Goal: Task Accomplishment & Management: Use online tool/utility

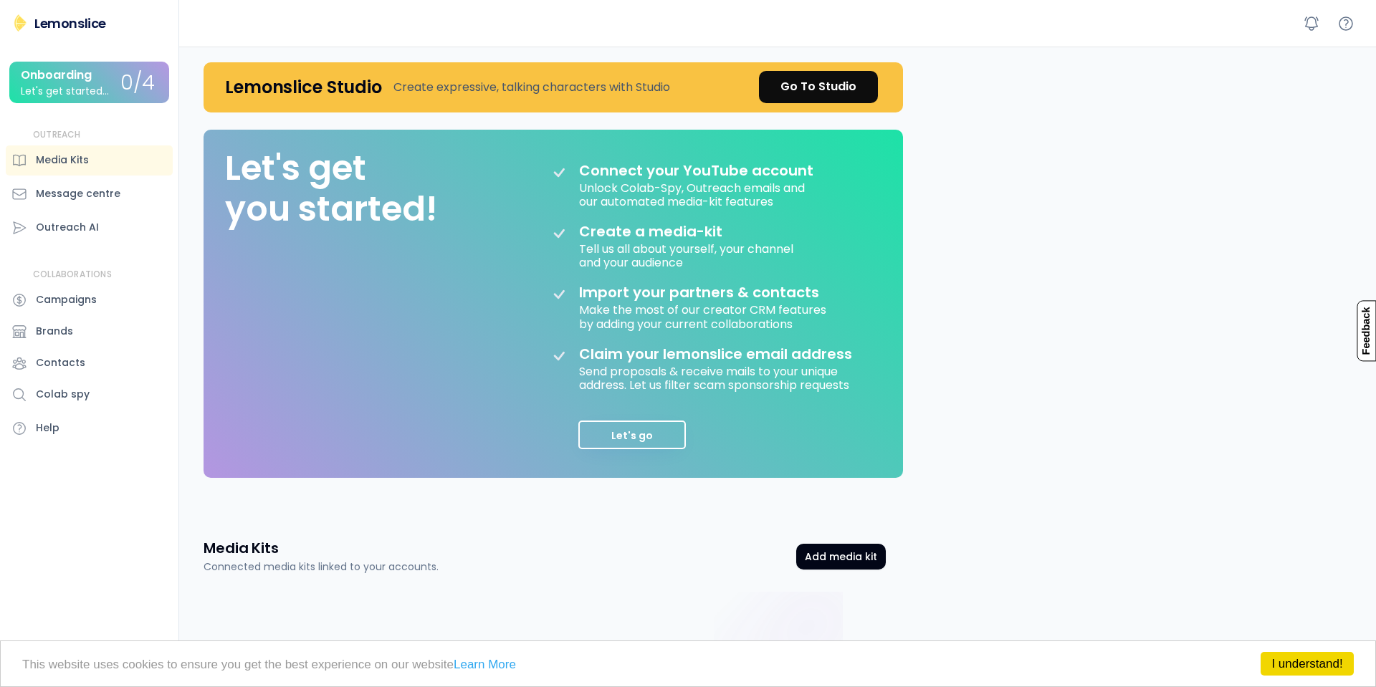
scroll to position [219, 0]
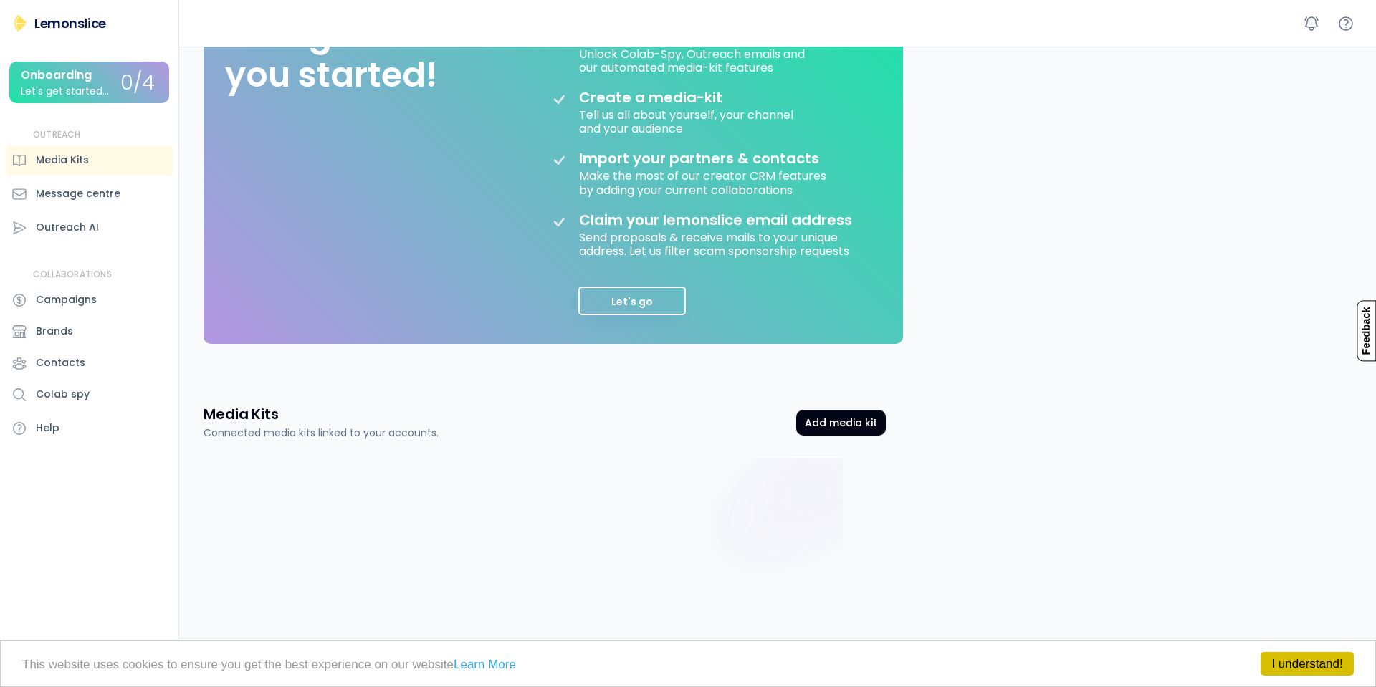
click at [1296, 660] on link "I understand!" at bounding box center [1307, 664] width 93 height 24
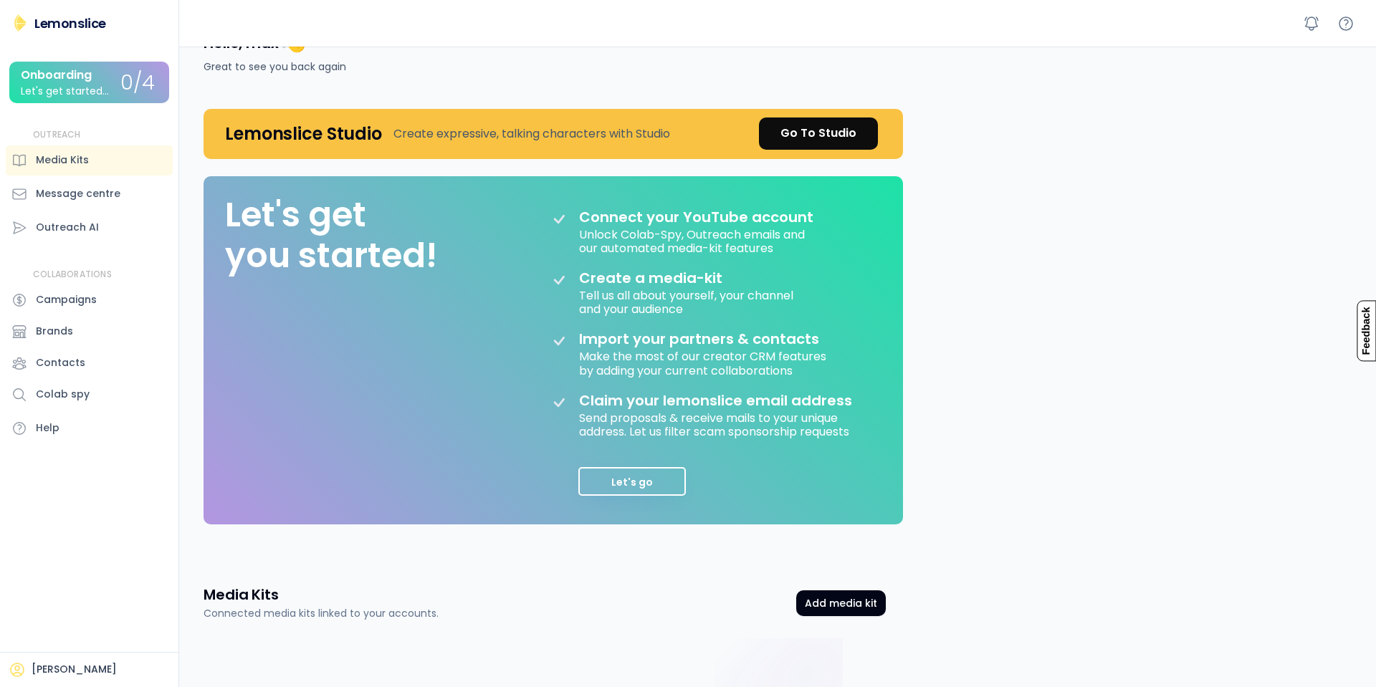
scroll to position [0, 0]
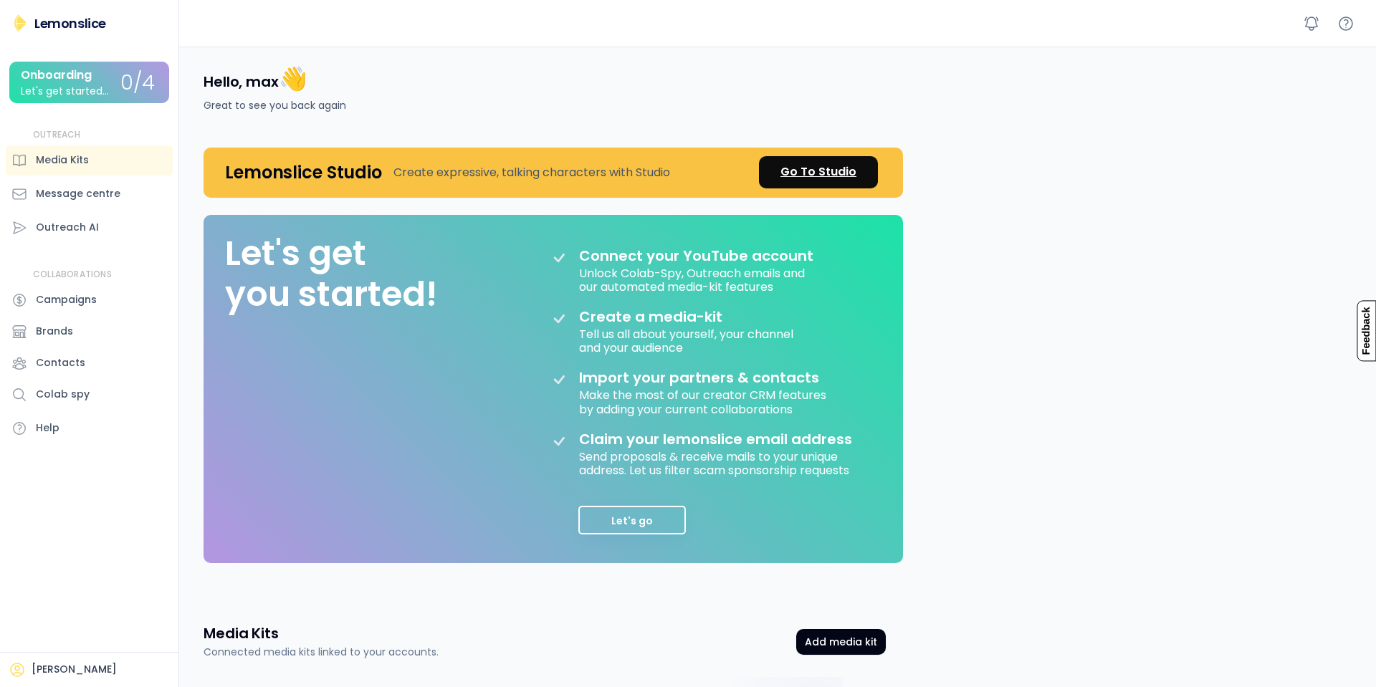
click at [824, 171] on div "Go To Studio" at bounding box center [818, 171] width 76 height 17
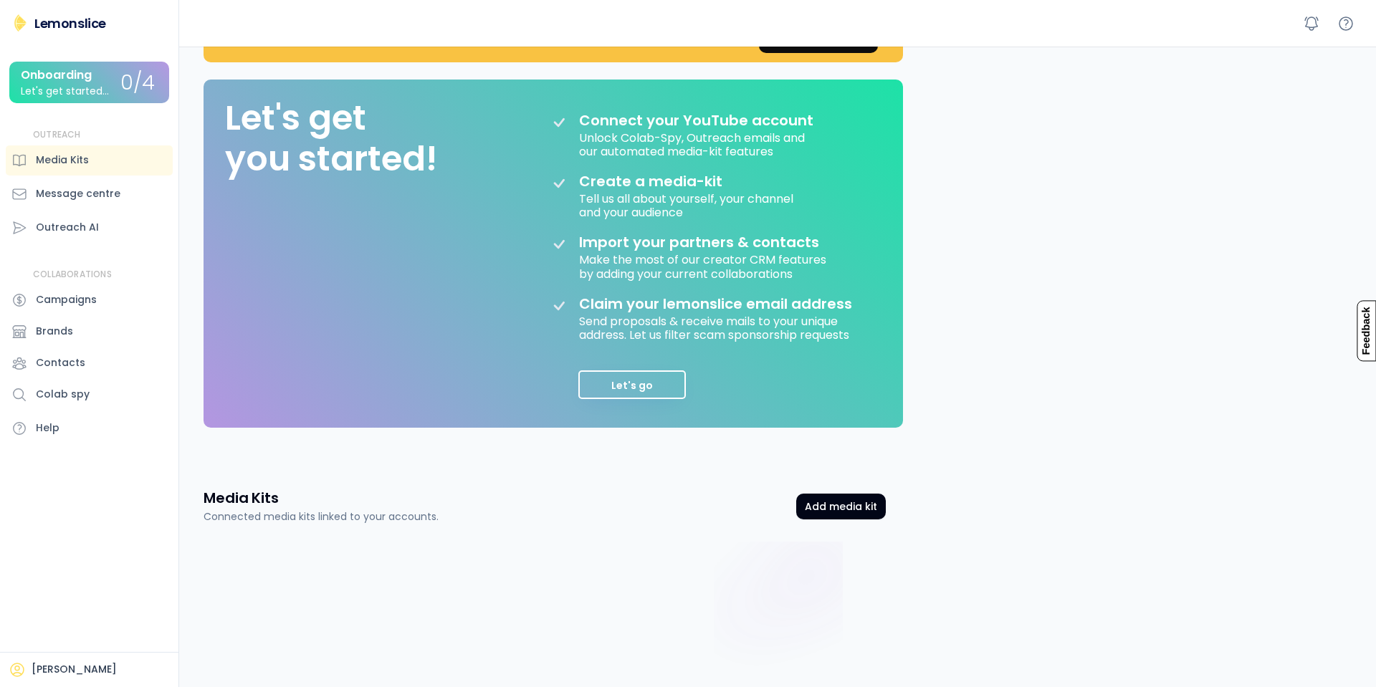
scroll to position [219, 0]
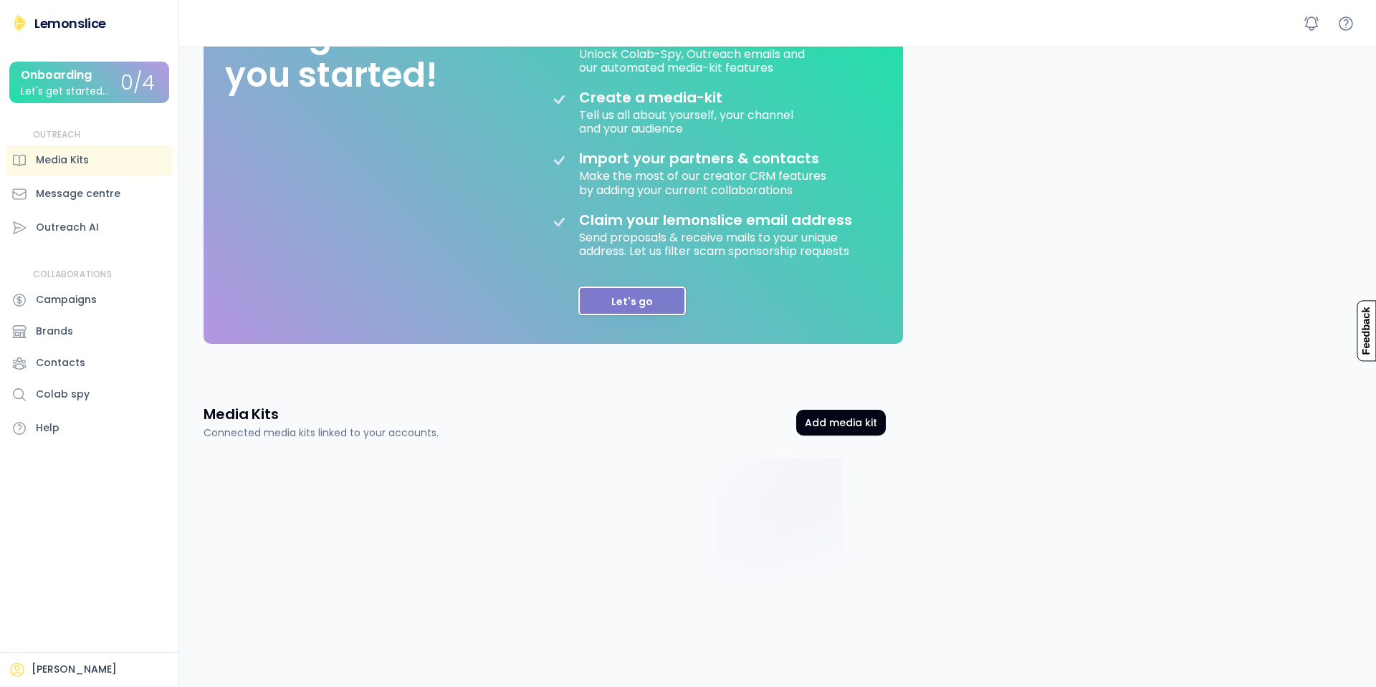
click at [661, 303] on button "Let's go" at bounding box center [632, 301] width 108 height 29
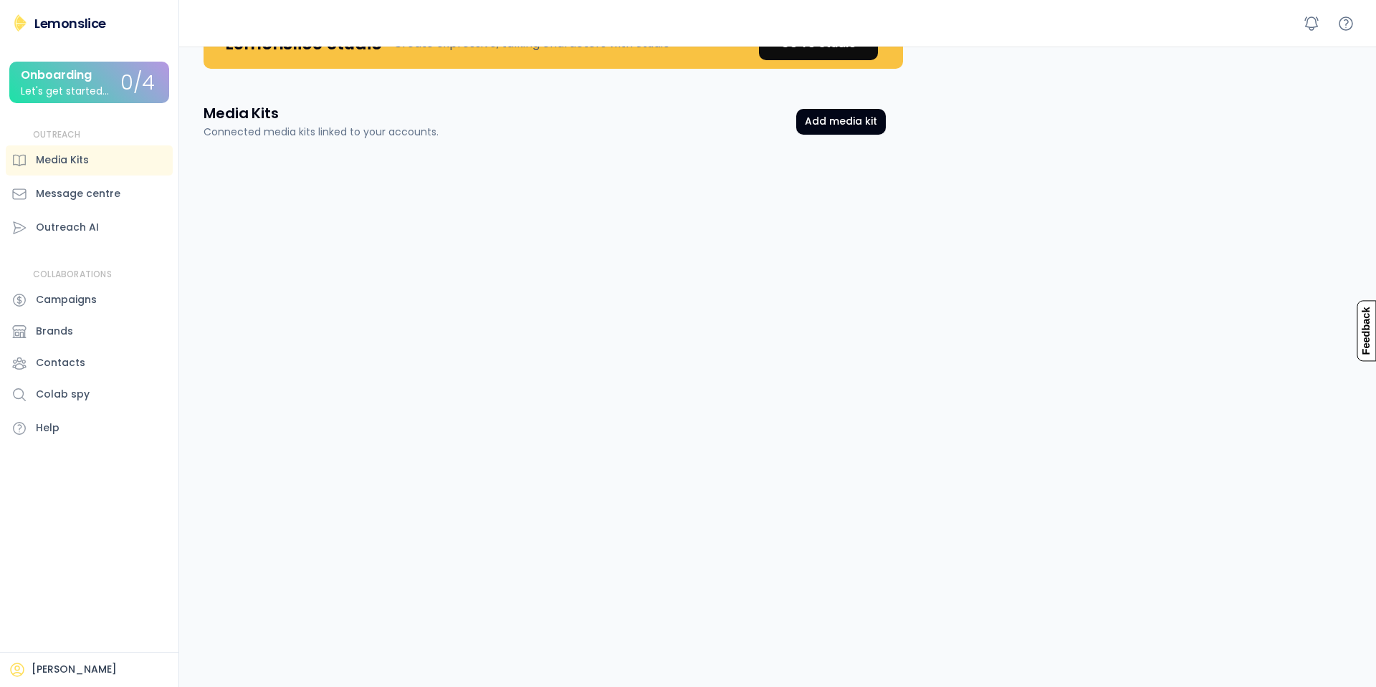
scroll to position [0, 0]
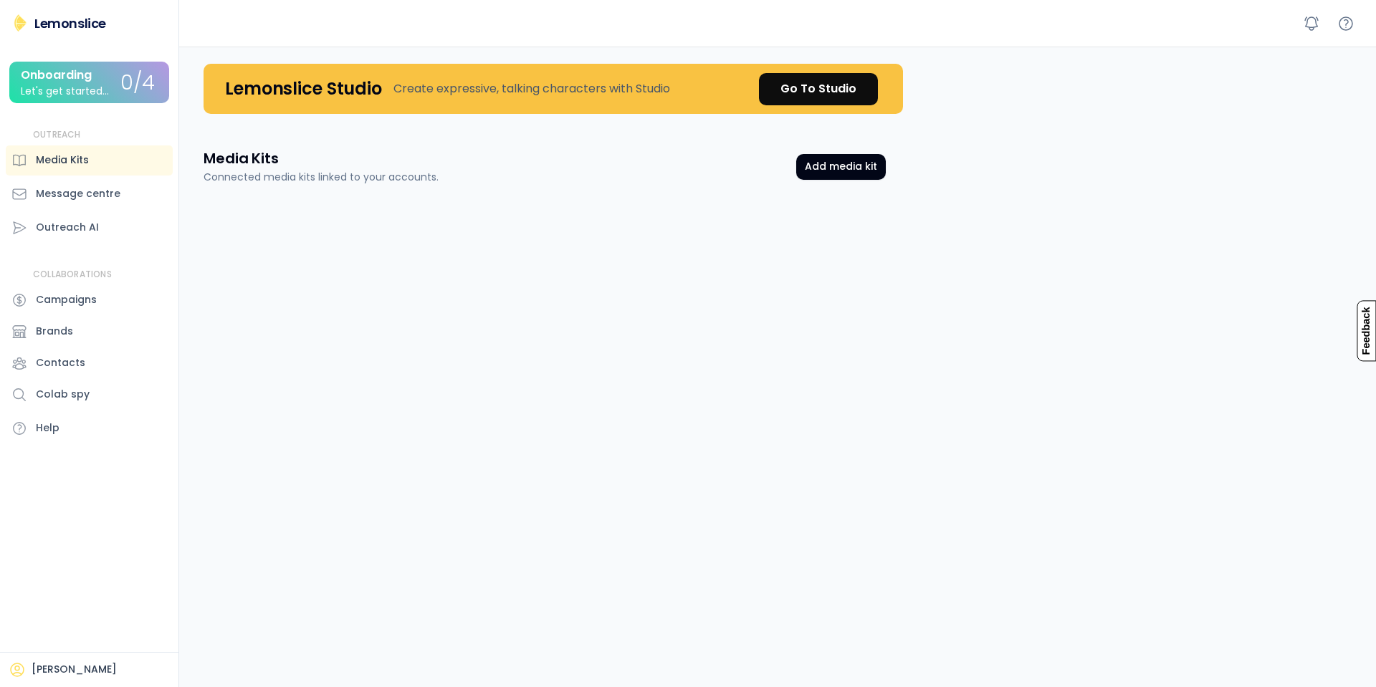
click at [77, 159] on div "Media Kits" at bounding box center [62, 160] width 53 height 15
click at [121, 221] on div "Outreach AI" at bounding box center [89, 228] width 167 height 30
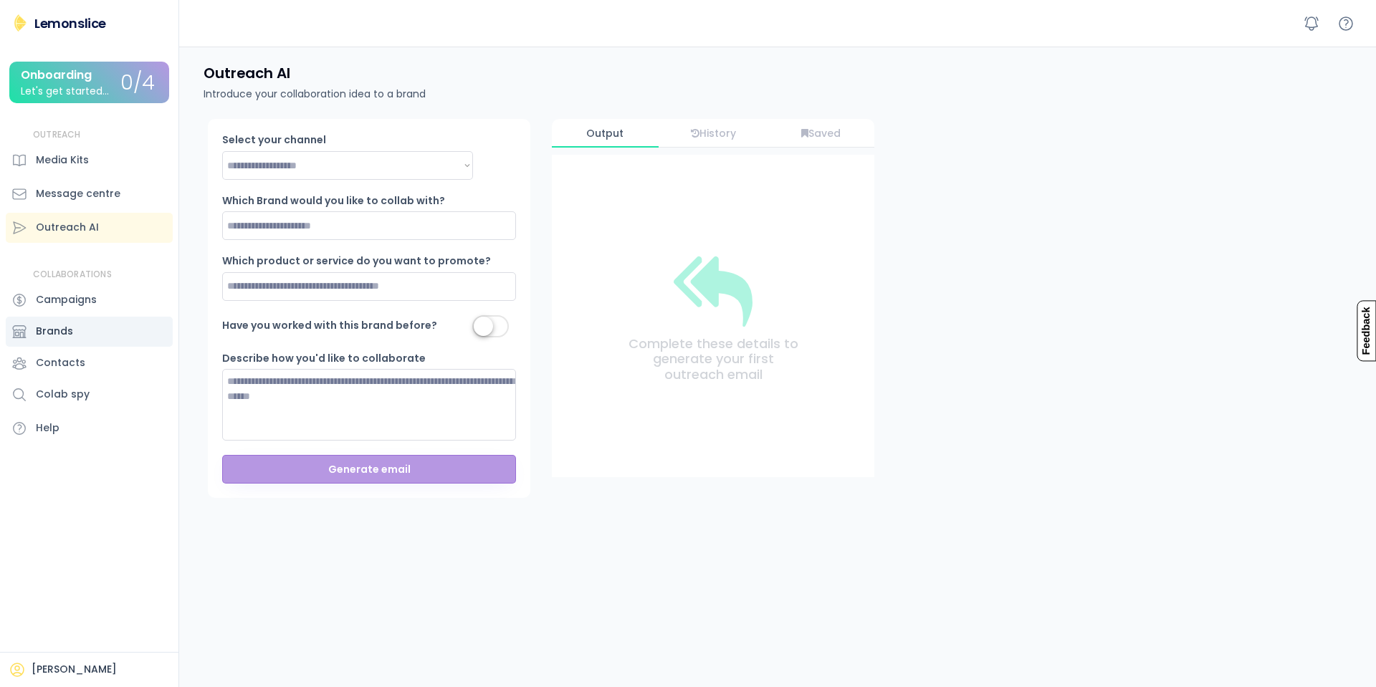
click at [64, 333] on div "Brands" at bounding box center [54, 331] width 37 height 15
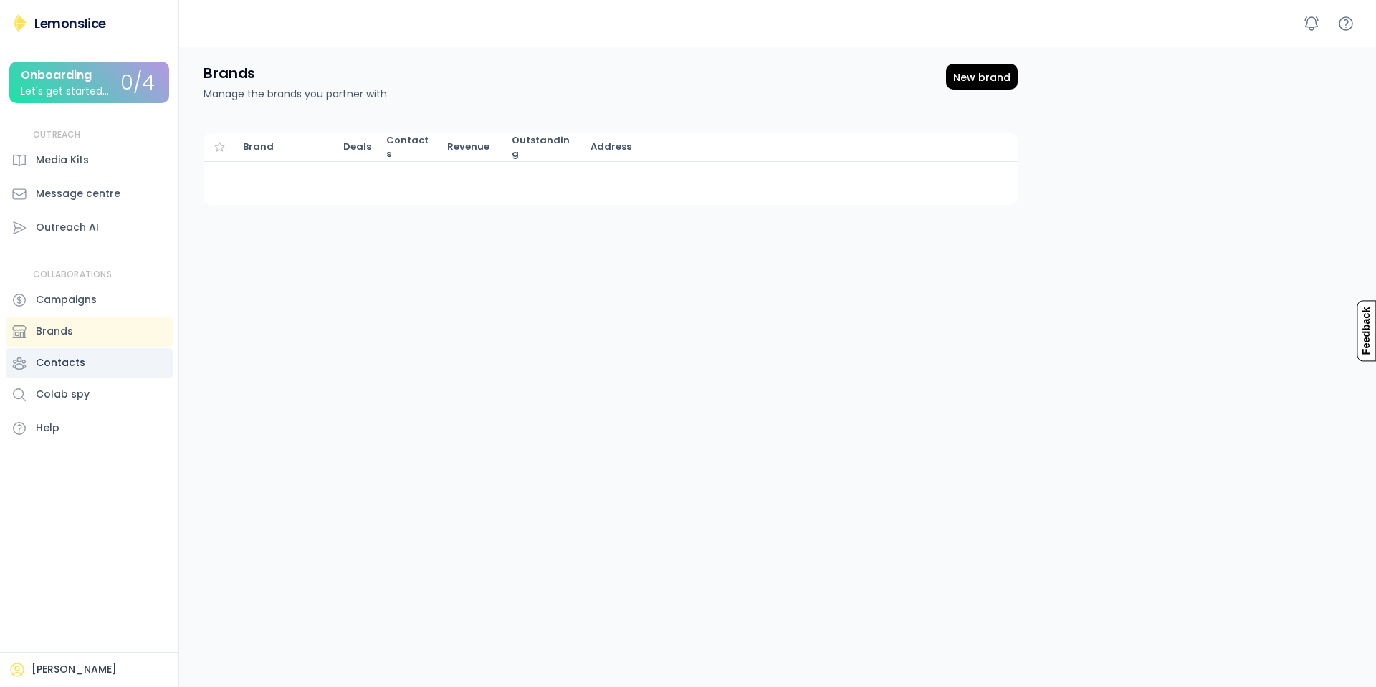
click at [73, 355] on div "Contacts" at bounding box center [89, 363] width 167 height 30
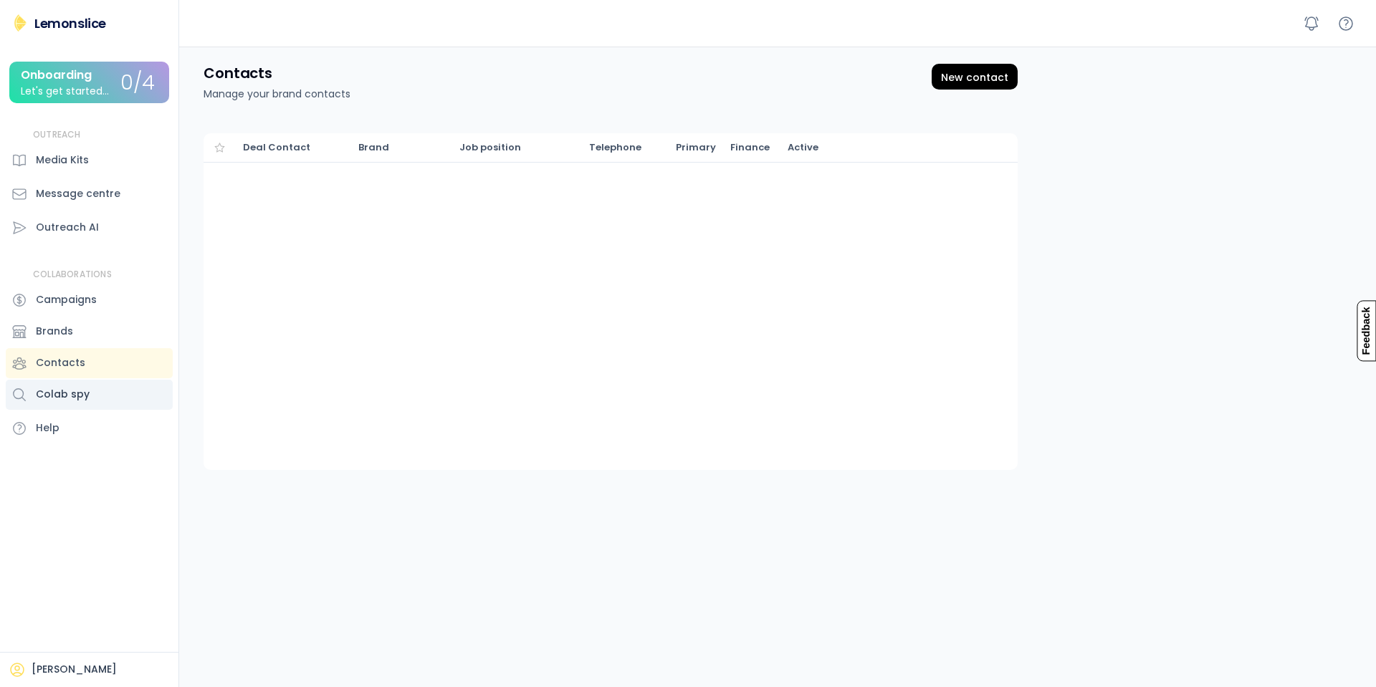
click at [87, 388] on div "Colab spy" at bounding box center [89, 395] width 167 height 30
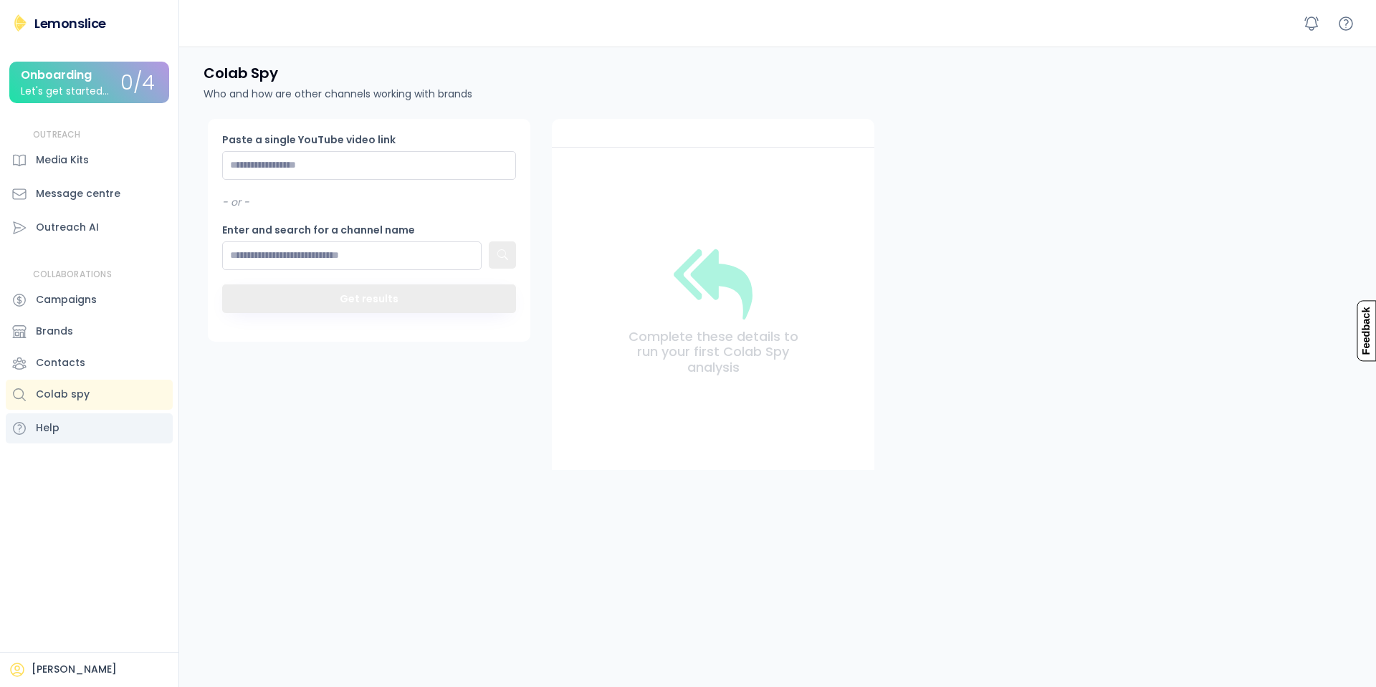
click at [87, 434] on div "Help" at bounding box center [89, 429] width 167 height 30
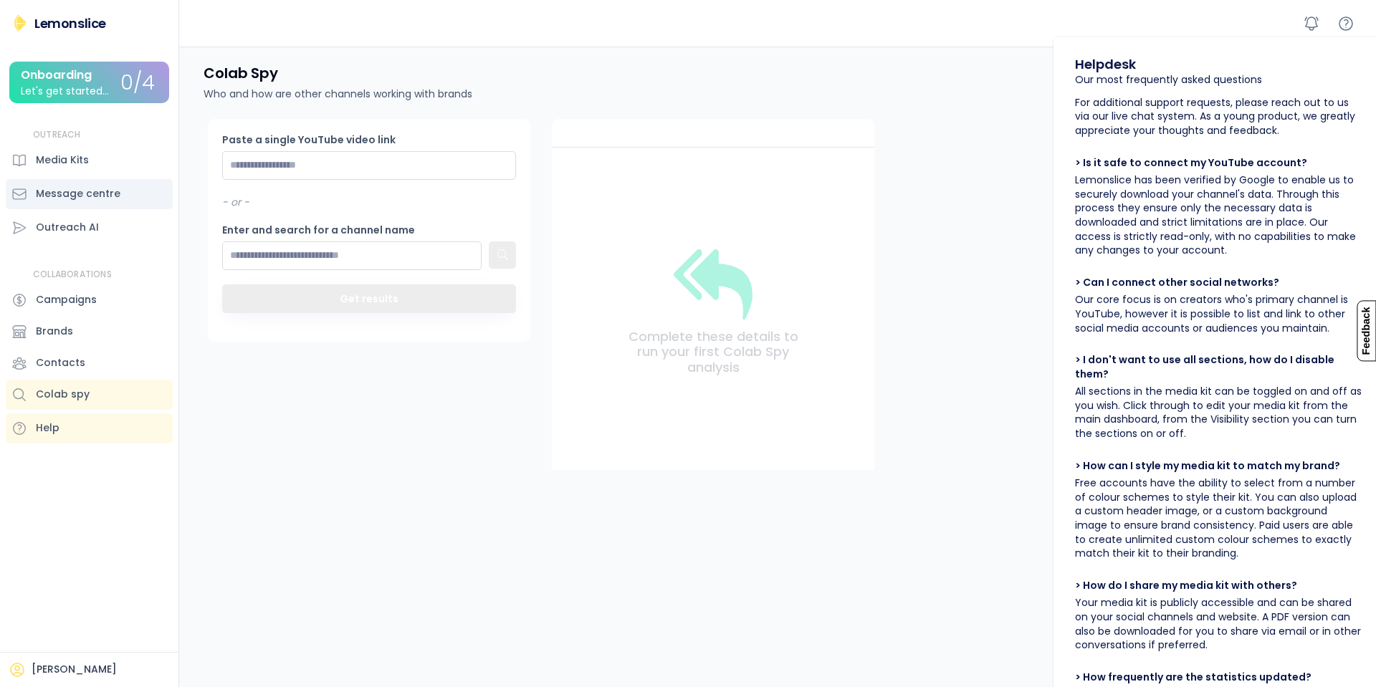
drag, startPoint x: 89, startPoint y: 203, endPoint x: 106, endPoint y: 196, distance: 18.6
click at [94, 204] on div "Message centre" at bounding box center [89, 194] width 167 height 30
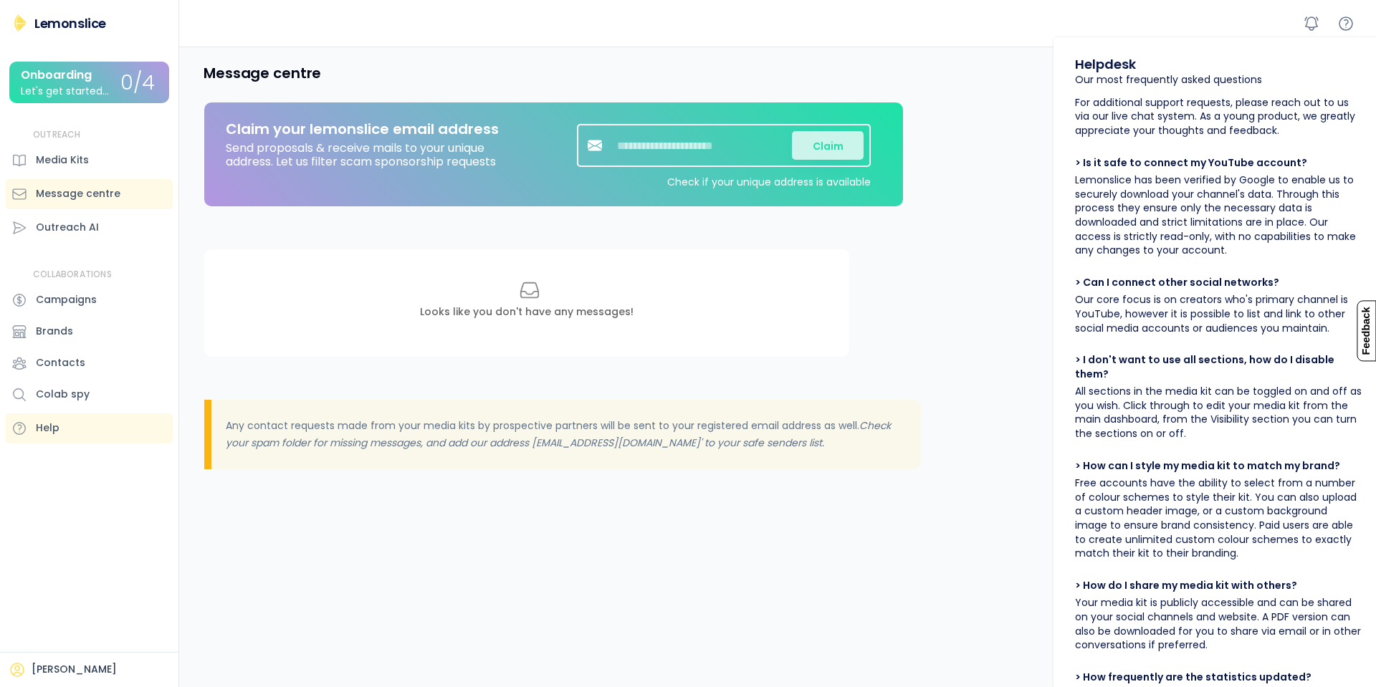
click at [958, 310] on div "Message centre Claim your lemonslice email address Send proposals & receive mai…" at bounding box center [781, 477] width 1190 height 860
click at [831, 141] on button "Claim" at bounding box center [828, 145] width 72 height 29
click at [710, 143] on input "input" at bounding box center [702, 145] width 179 height 29
click at [85, 70] on div "Onboarding" at bounding box center [56, 75] width 71 height 13
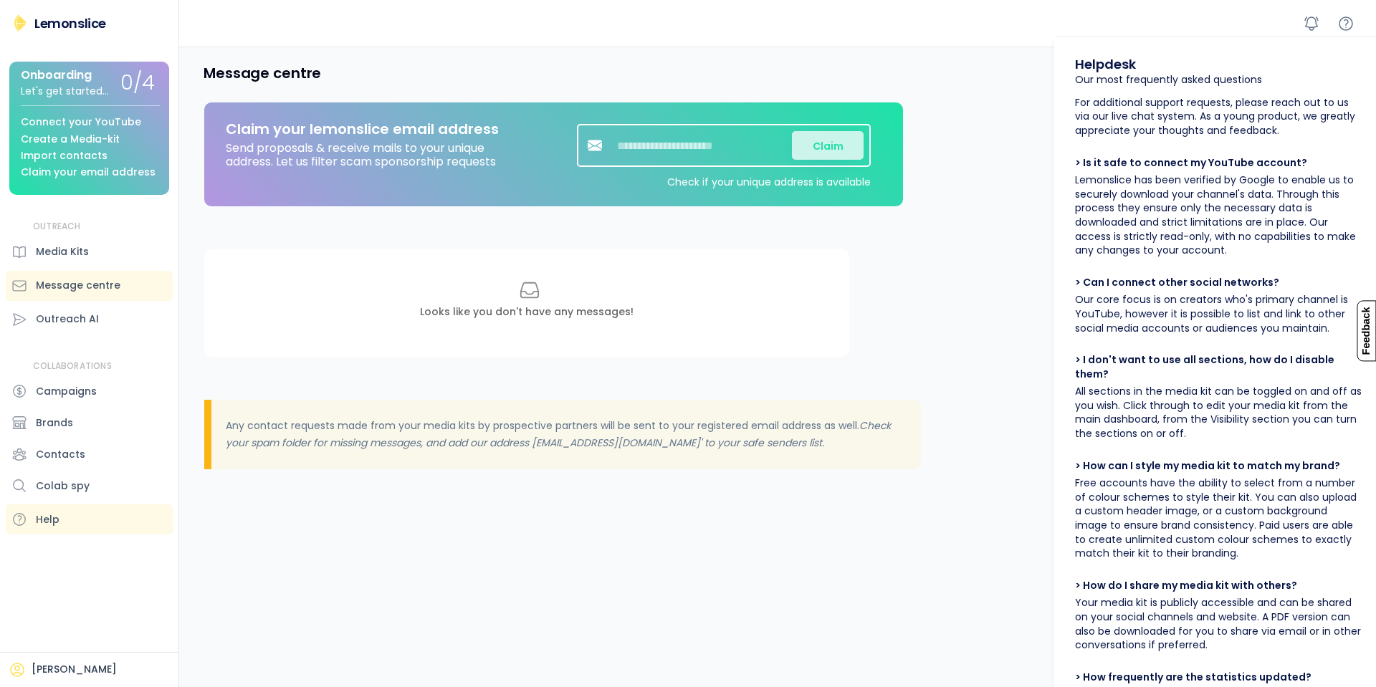
click at [677, 145] on input "input" at bounding box center [702, 145] width 179 height 29
paste input "**********"
click at [586, 150] on button at bounding box center [595, 146] width 22 height 22
click at [706, 152] on input "input" at bounding box center [702, 145] width 179 height 29
type input "*"
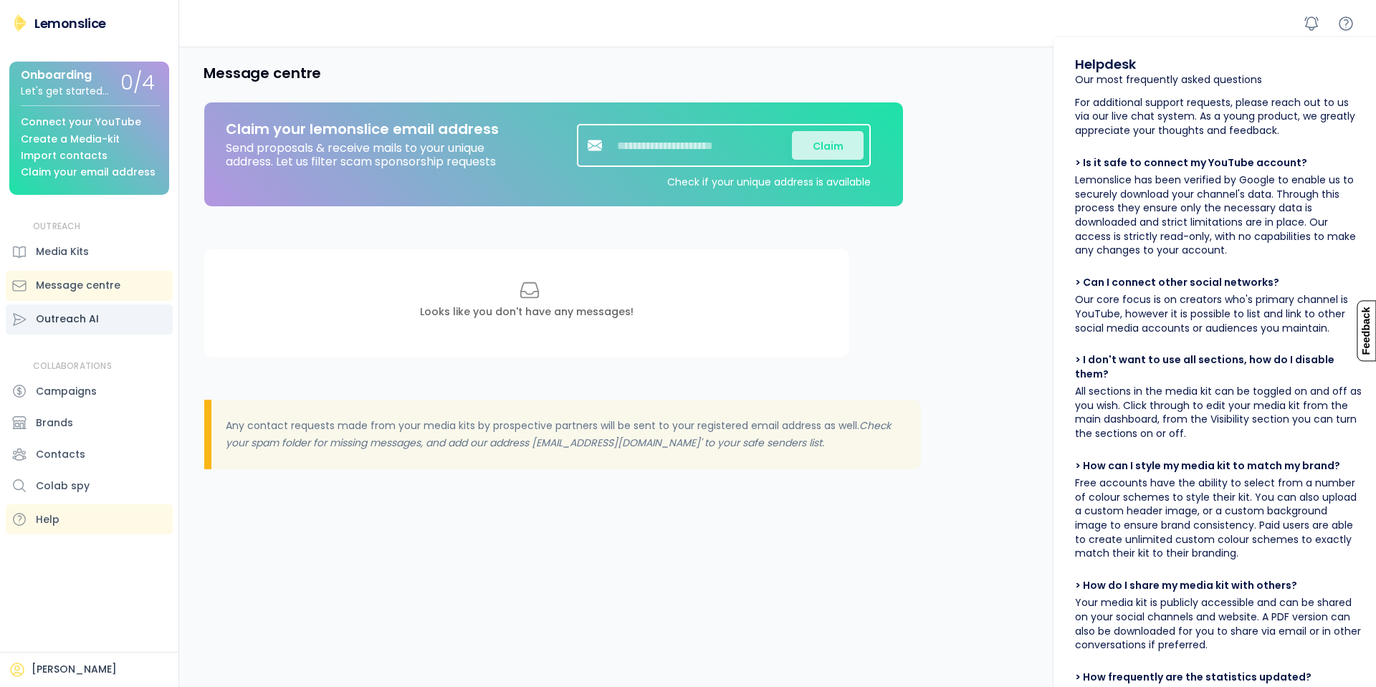
click at [69, 309] on div "Outreach AI" at bounding box center [89, 320] width 167 height 30
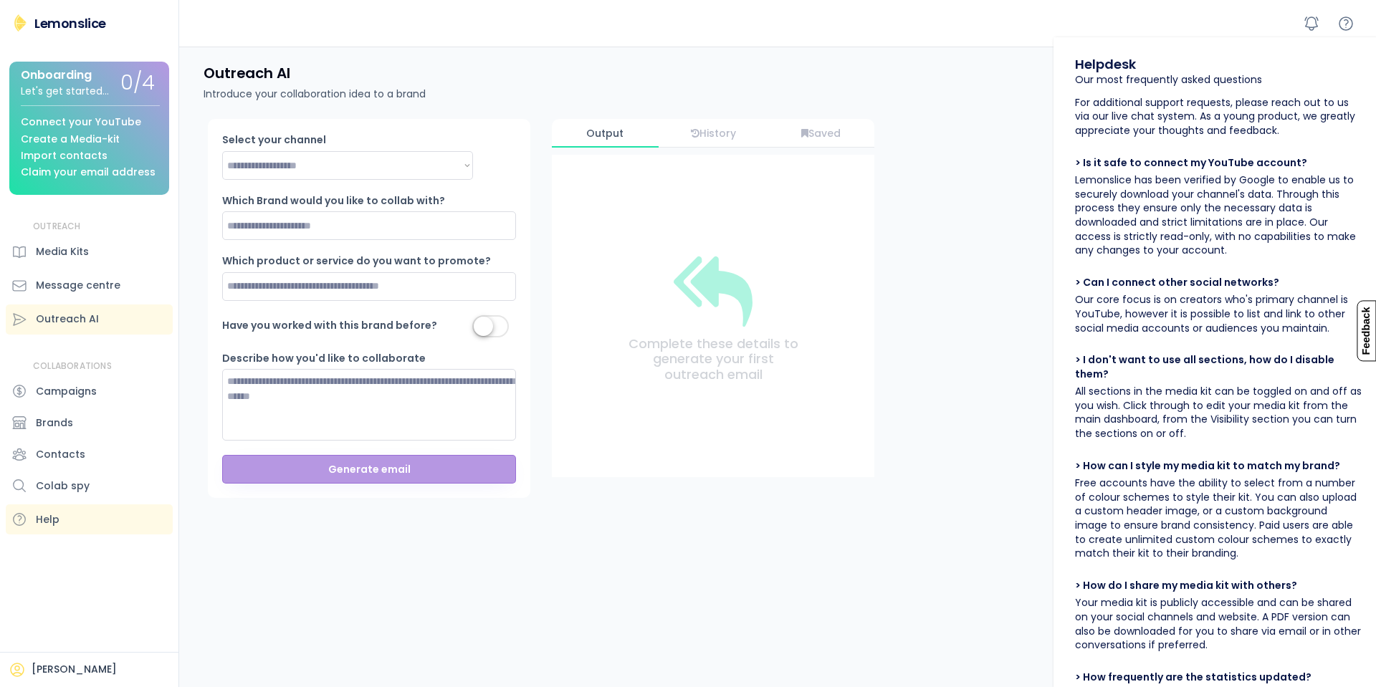
click at [407, 192] on div "**********" at bounding box center [369, 308] width 323 height 379
click at [388, 244] on div "**********" at bounding box center [369, 308] width 323 height 379
click at [388, 237] on input "input" at bounding box center [369, 225] width 294 height 29
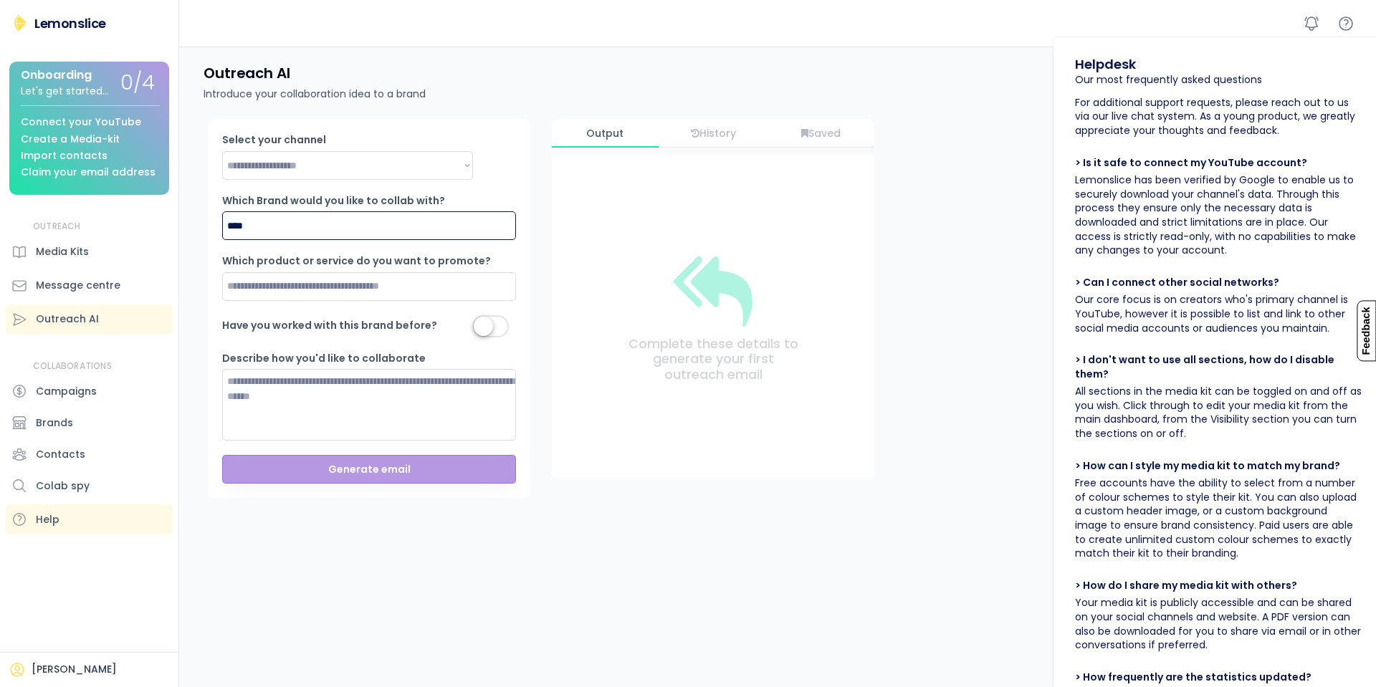
type input "****"
click at [284, 280] on input "input" at bounding box center [369, 286] width 294 height 29
click at [239, 292] on input "input" at bounding box center [369, 286] width 294 height 29
drag, startPoint x: 239, startPoint y: 292, endPoint x: 737, endPoint y: 282, distance: 498.9
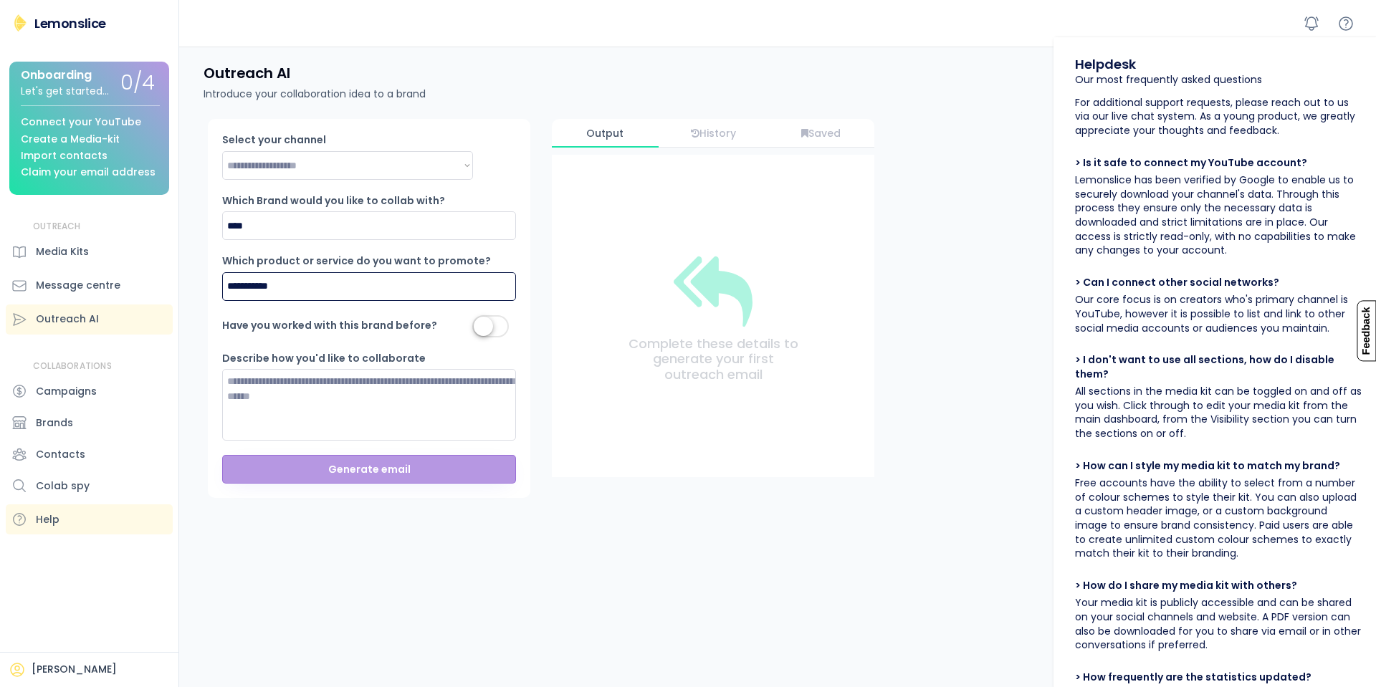
click at [741, 282] on div "**********" at bounding box center [781, 370] width 1190 height 502
click at [280, 285] on input "input" at bounding box center [369, 286] width 294 height 29
click at [255, 280] on input "input" at bounding box center [369, 286] width 294 height 29
click at [297, 287] on input "input" at bounding box center [369, 286] width 294 height 29
click at [251, 295] on input "input" at bounding box center [369, 286] width 294 height 29
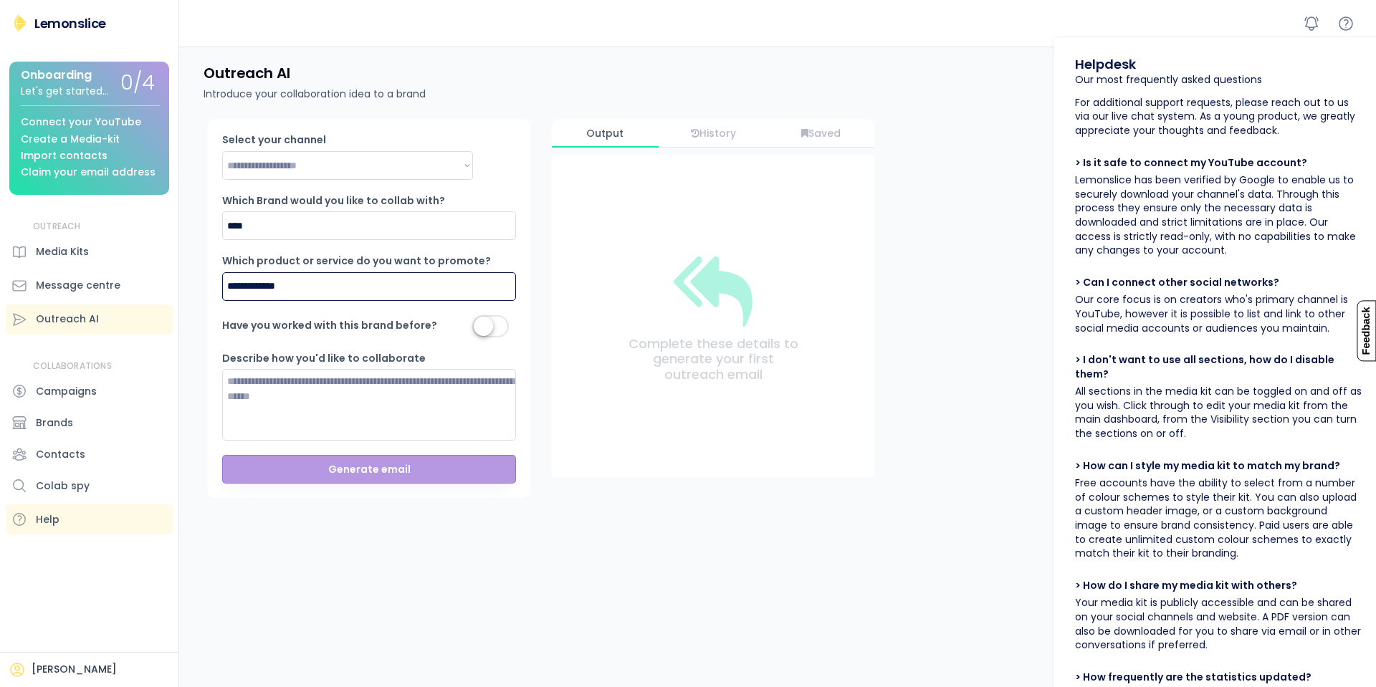
click at [251, 295] on input "input" at bounding box center [369, 286] width 294 height 29
type input "**********"
drag, startPoint x: 493, startPoint y: 325, endPoint x: 480, endPoint y: 376, distance: 53.2
click at [491, 325] on label at bounding box center [491, 328] width 44 height 32
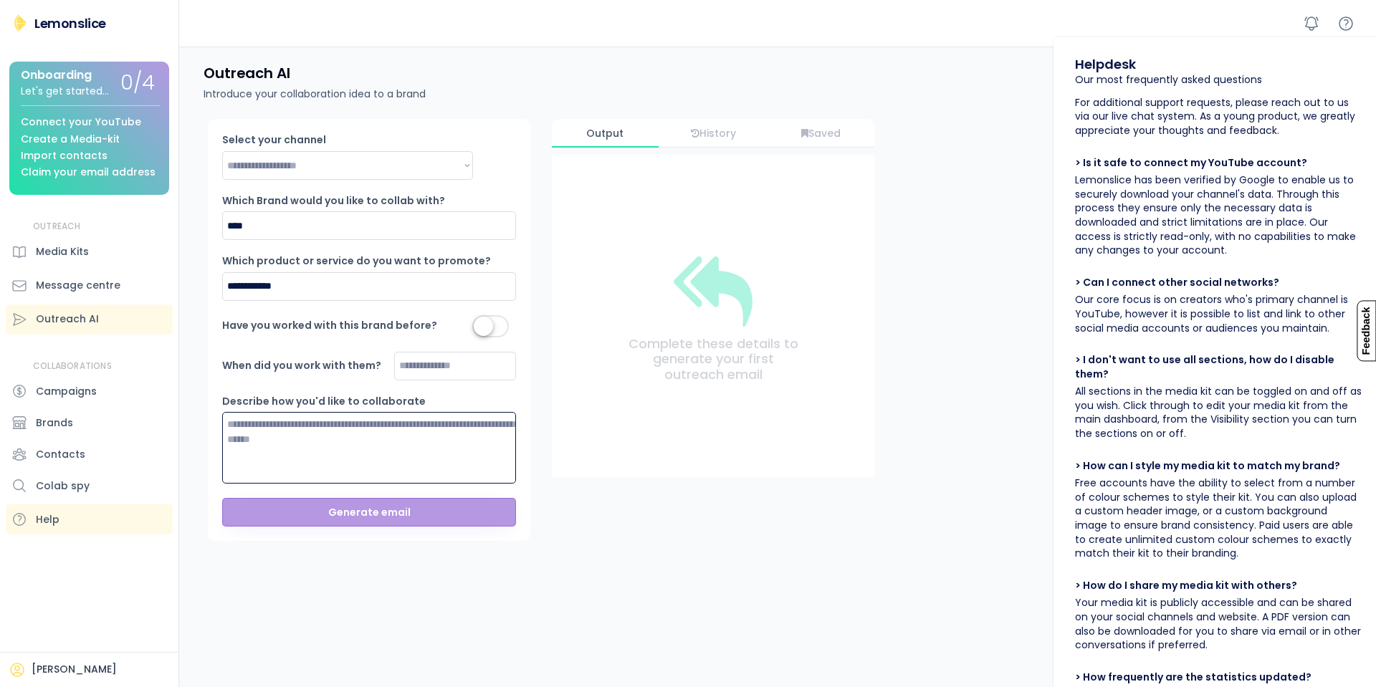
click at [394, 434] on textarea at bounding box center [369, 448] width 294 height 72
type textarea "**********"
click at [418, 366] on input "input" at bounding box center [455, 366] width 122 height 29
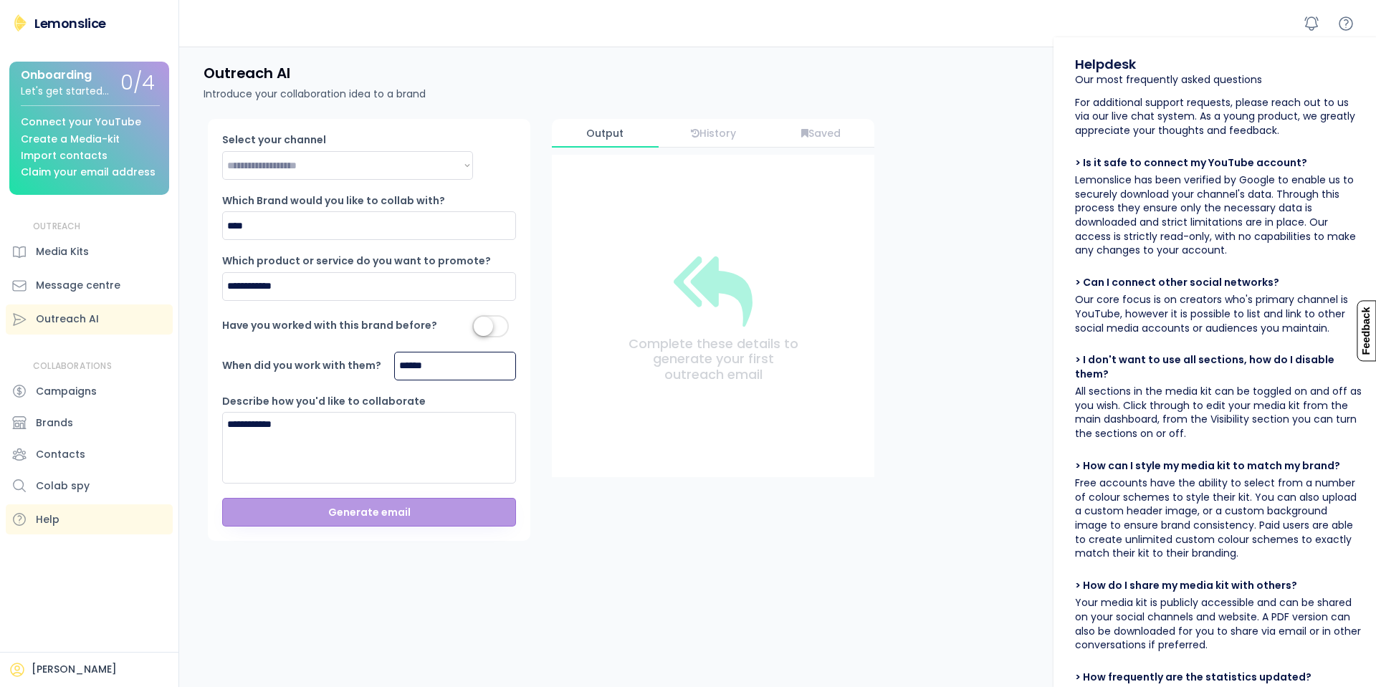
type input "******"
click at [358, 507] on button "Generate email" at bounding box center [369, 512] width 294 height 29
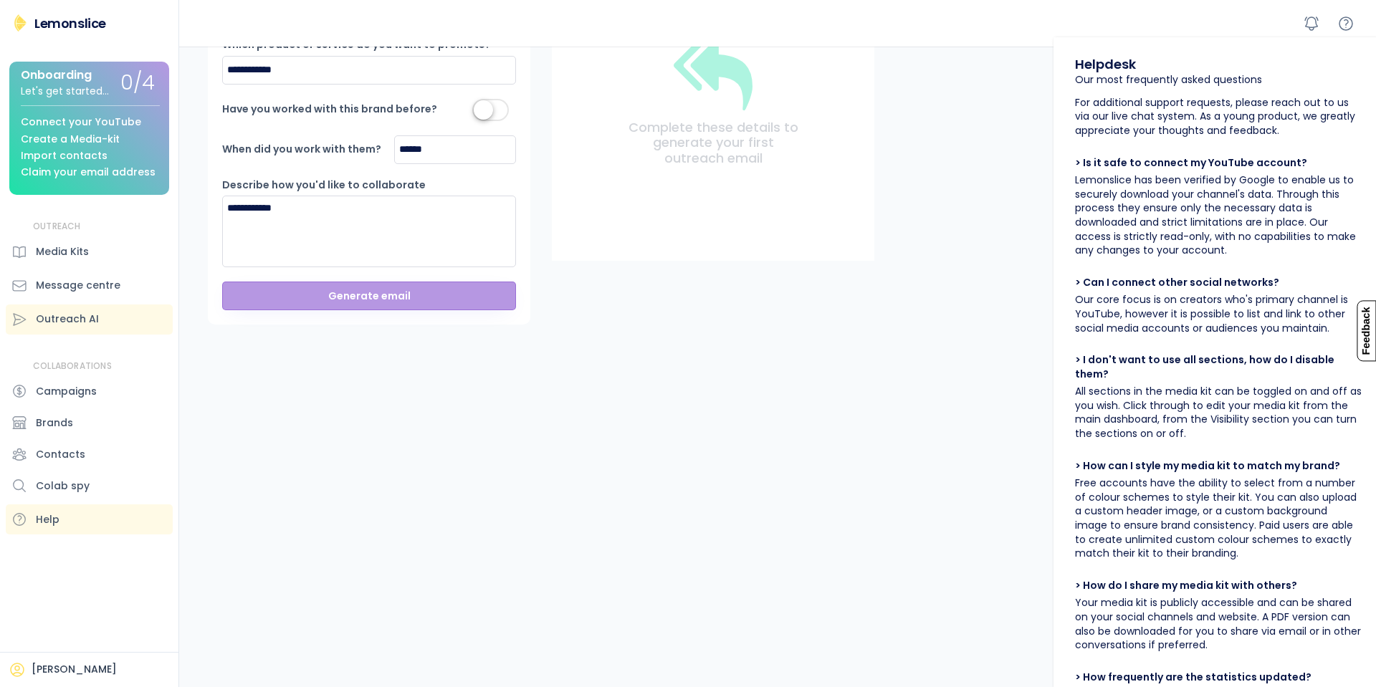
scroll to position [219, 0]
click at [25, 667] on icon at bounding box center [17, 669] width 17 height 17
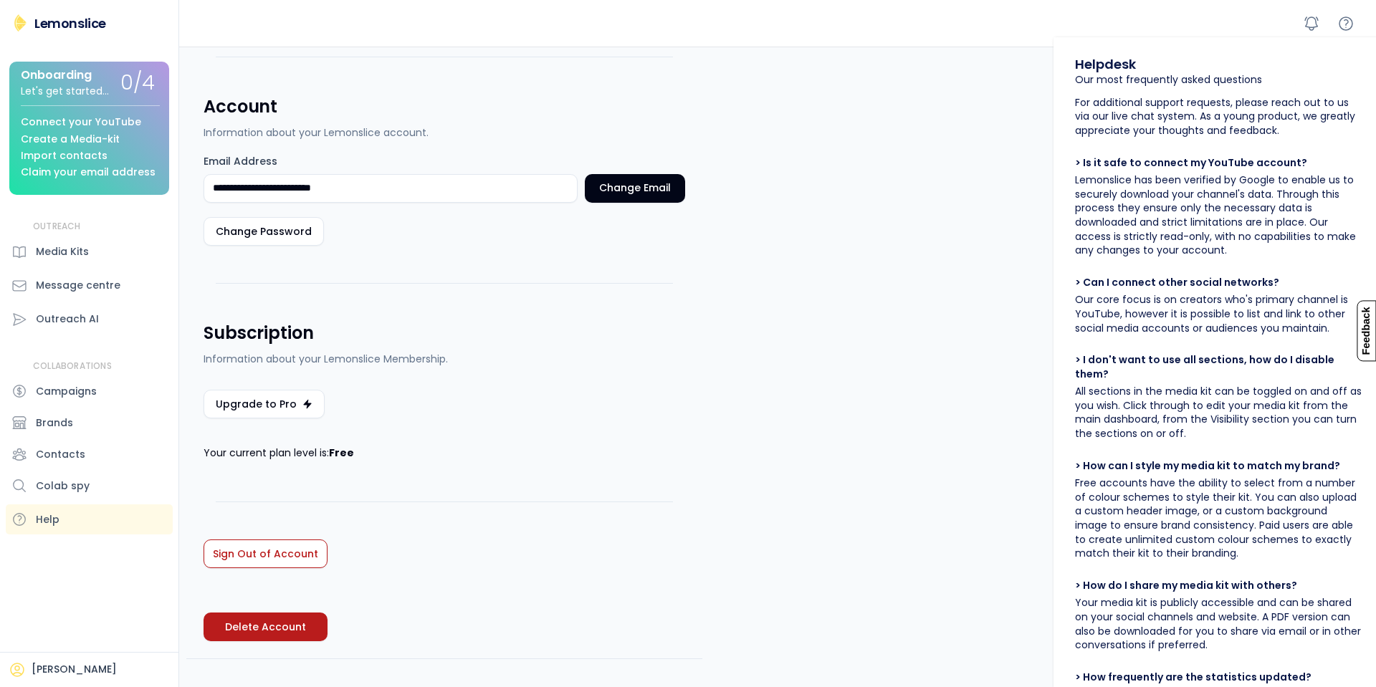
click at [105, 77] on div "Onboarding Let's get started..." at bounding box center [71, 83] width 100 height 28
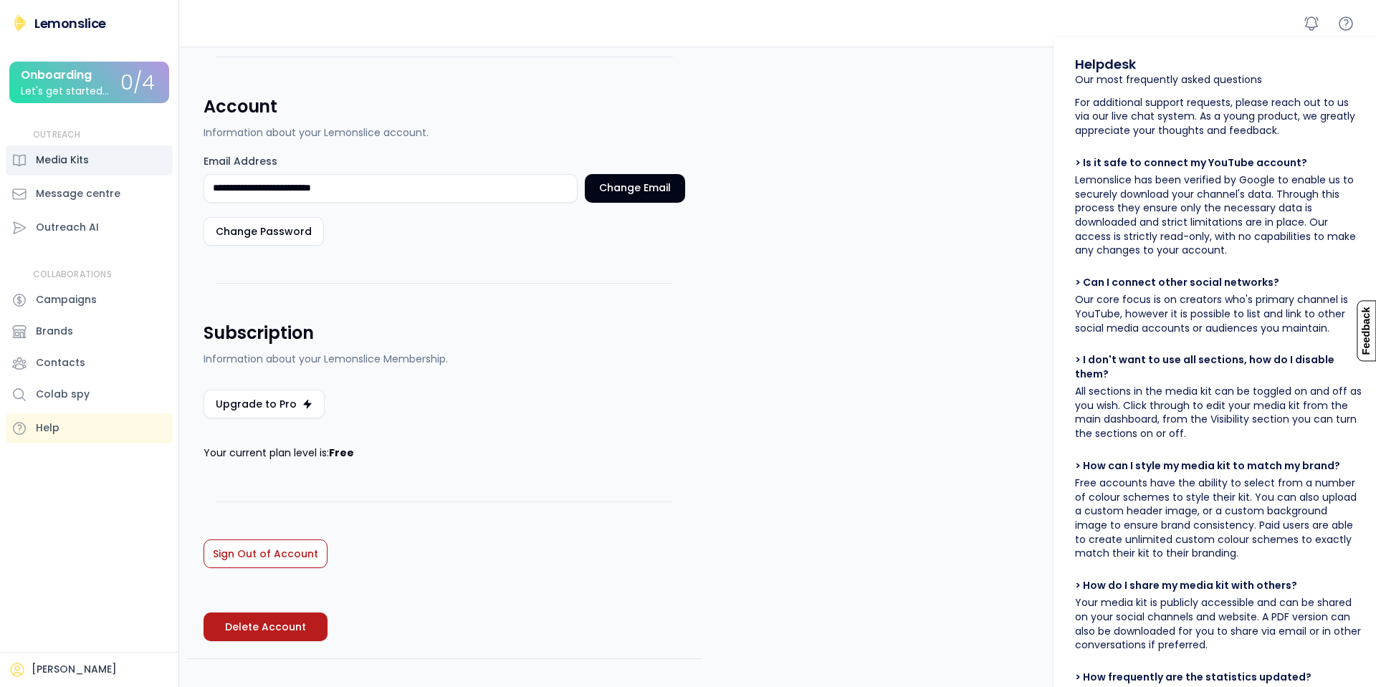
click at [96, 153] on div "Media Kits" at bounding box center [89, 160] width 167 height 30
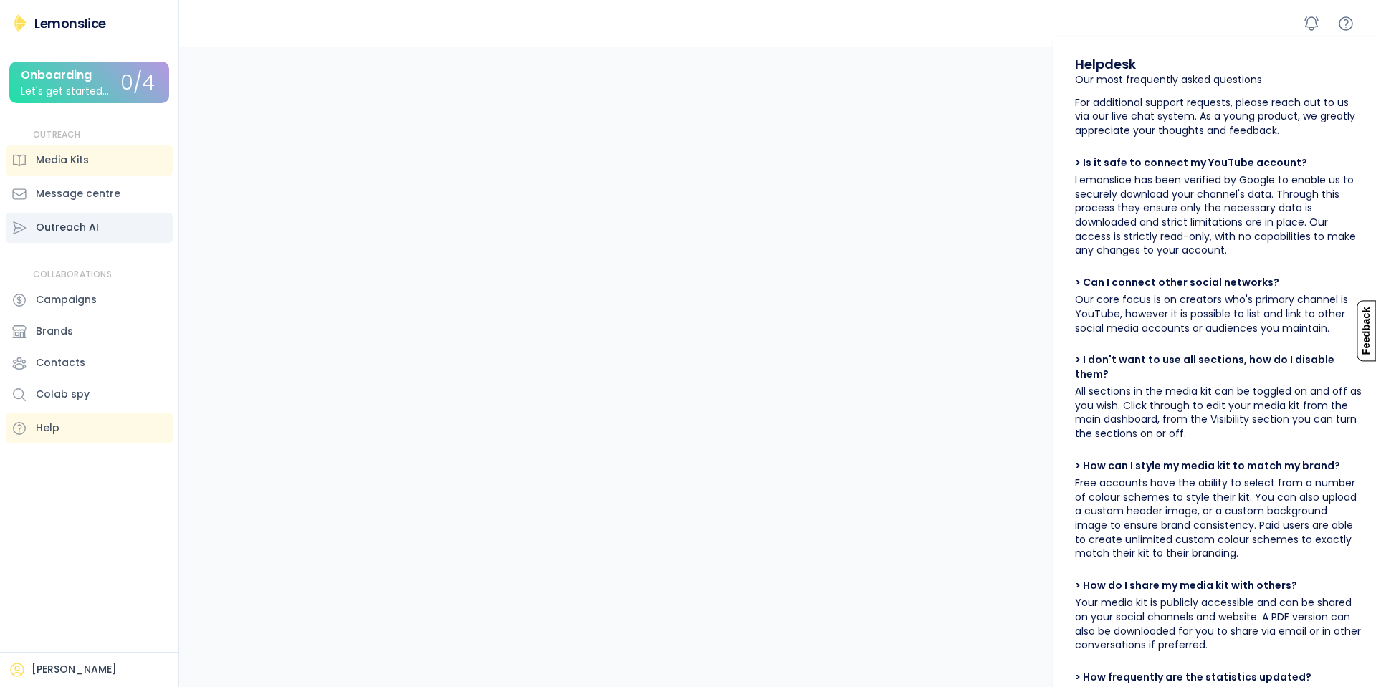
click at [90, 226] on div "Outreach AI" at bounding box center [67, 227] width 63 height 15
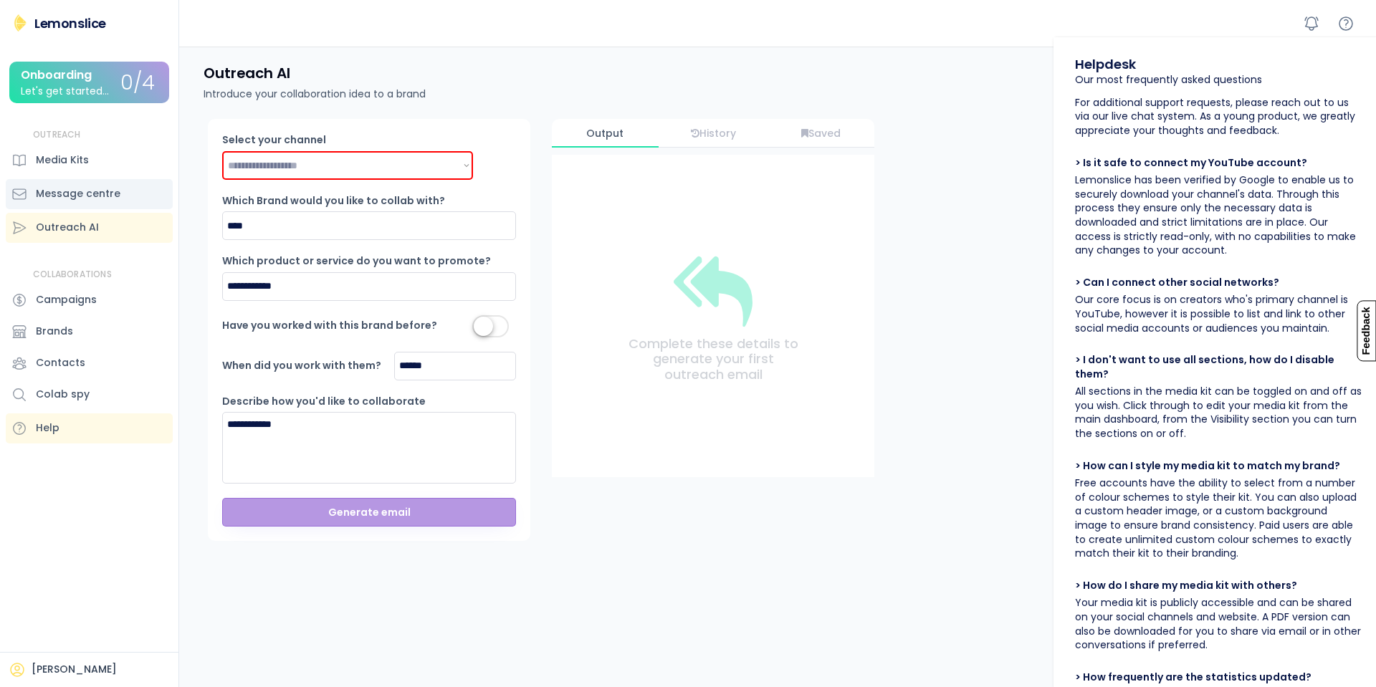
click at [125, 196] on div "Message centre" at bounding box center [89, 194] width 167 height 30
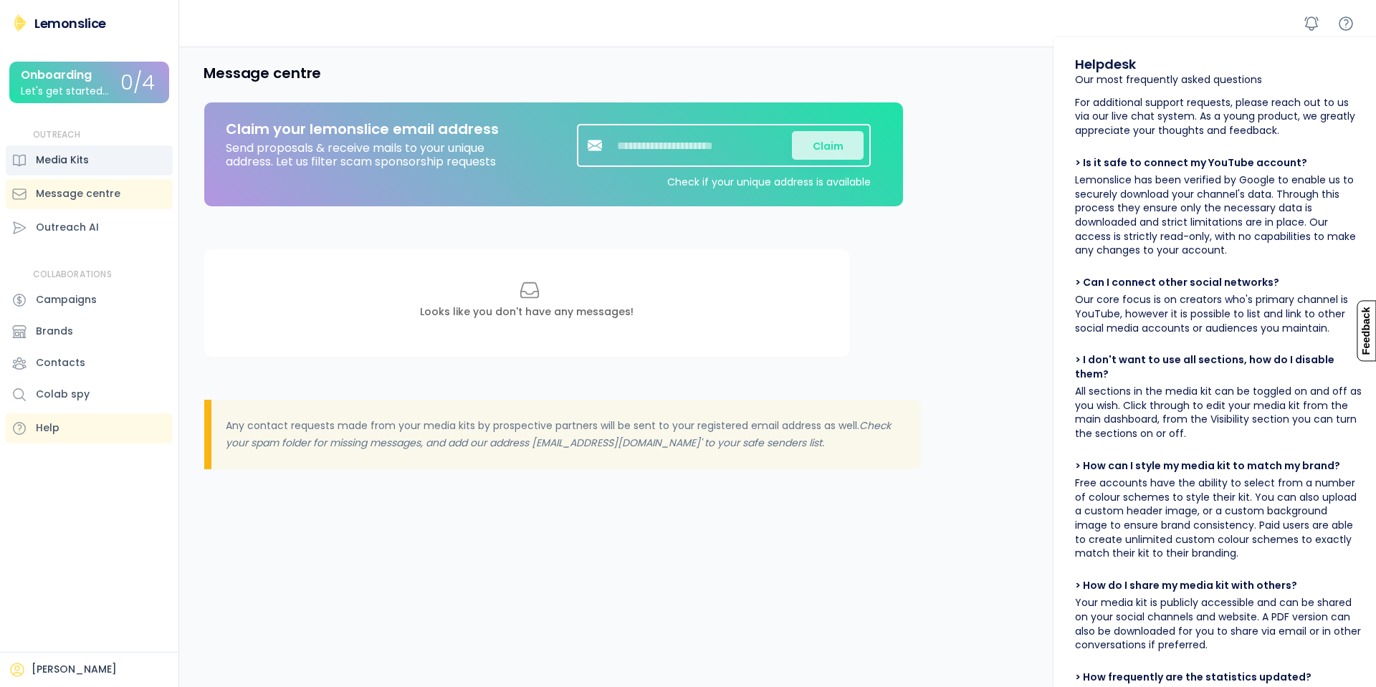
drag, startPoint x: 100, startPoint y: 160, endPoint x: 638, endPoint y: 255, distance: 546.6
click at [100, 159] on div "Media Kits" at bounding box center [89, 160] width 167 height 30
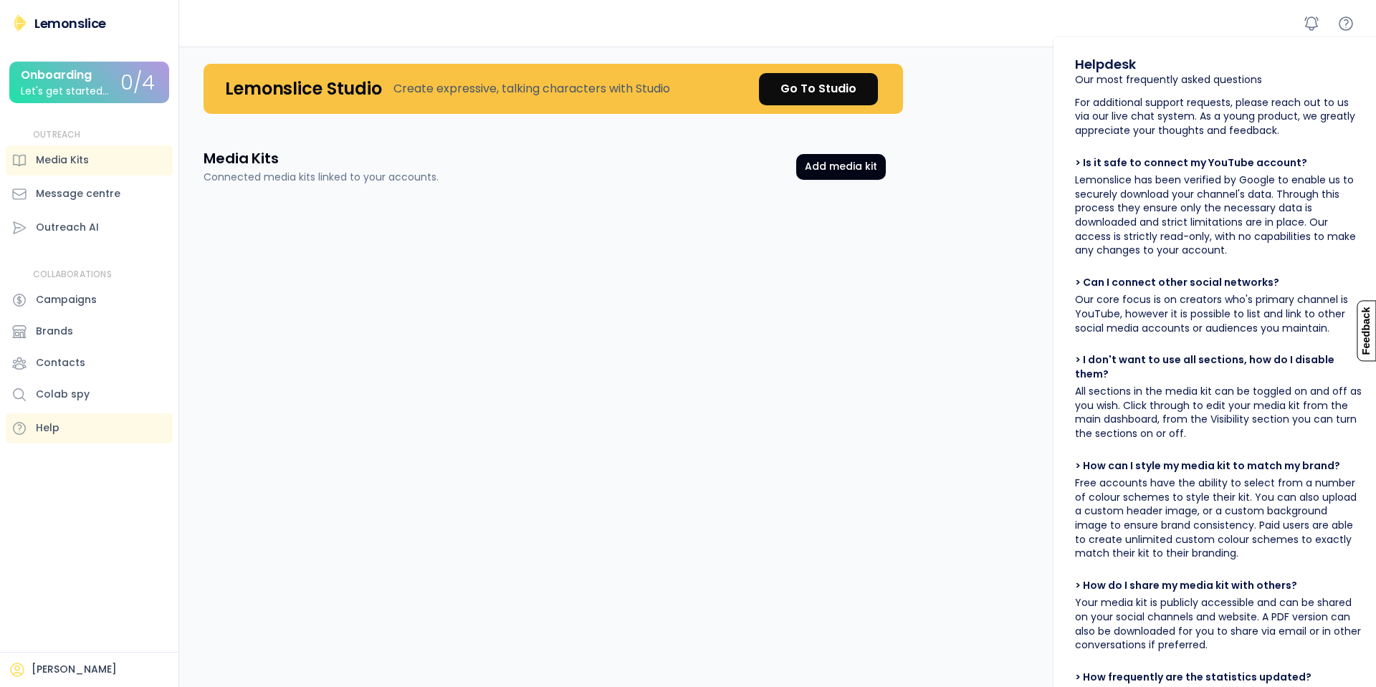
click at [827, 64] on div "Lemonslice Studio Create expressive, talking characters with Studio Go To Studio" at bounding box center [553, 89] width 699 height 50
click at [831, 90] on div "Go To Studio" at bounding box center [818, 88] width 76 height 17
